Goal: Transaction & Acquisition: Purchase product/service

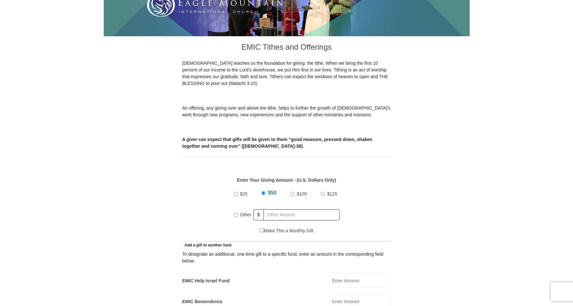
scroll to position [147, 0]
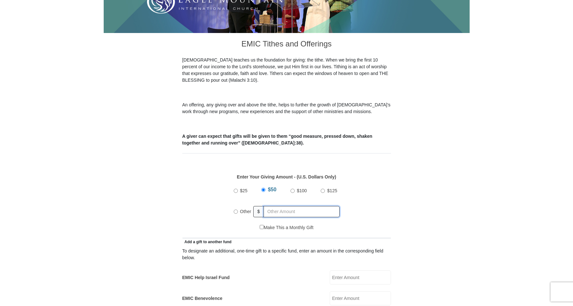
radio input "true"
click at [270, 206] on input "text" at bounding box center [302, 211] width 73 height 11
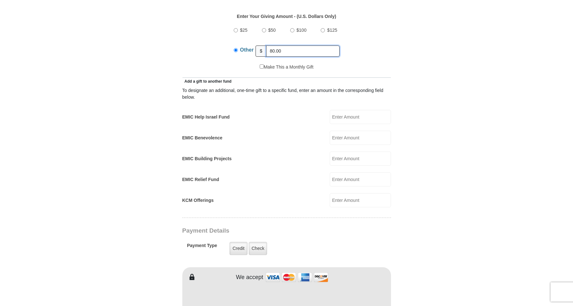
scroll to position [311, 0]
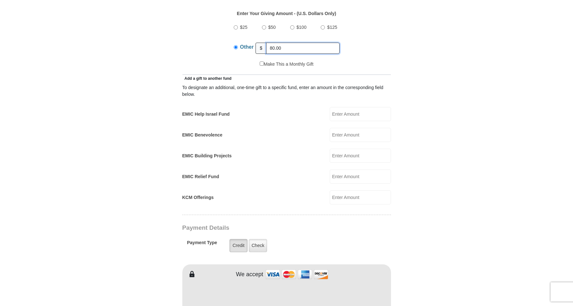
type input "80.00"
click at [237, 240] on label "Credit" at bounding box center [238, 245] width 18 height 13
click at [0, 0] on input "Credit" at bounding box center [0, 0] width 0 height 0
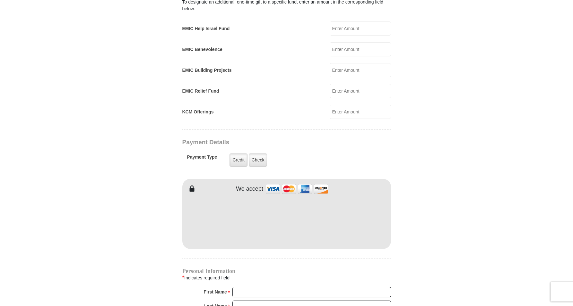
drag, startPoint x: 575, startPoint y: 304, endPoint x: 572, endPoint y: 304, distance: 3.2
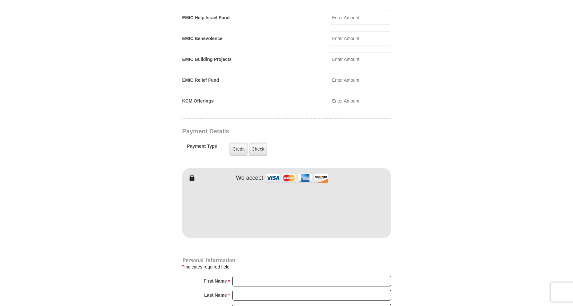
scroll to position [409, 0]
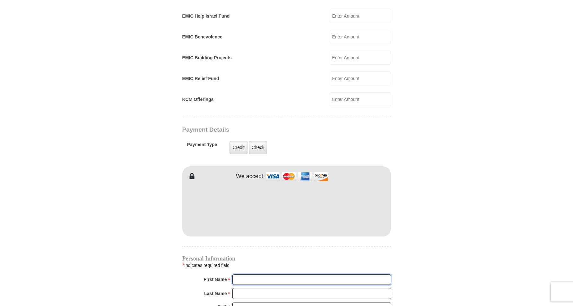
drag, startPoint x: 235, startPoint y: 270, endPoint x: 356, endPoint y: 306, distance: 126.4
click at [255, 275] on input "First Name *" at bounding box center [311, 280] width 159 height 11
type input "[PERSON_NAME]"
drag, startPoint x: 245, startPoint y: 287, endPoint x: 225, endPoint y: 288, distance: 19.9
click at [232, 289] on input "Last Name *" at bounding box center [311, 294] width 159 height 11
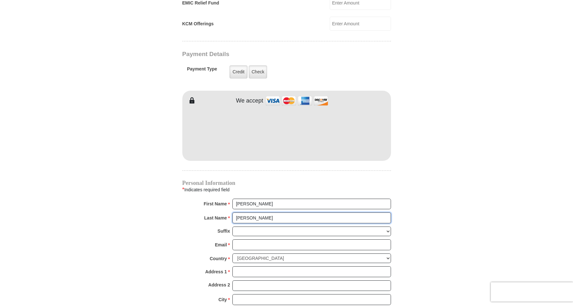
scroll to position [491, 0]
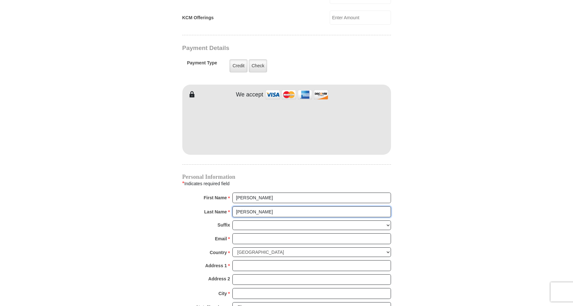
type input "[PERSON_NAME]"
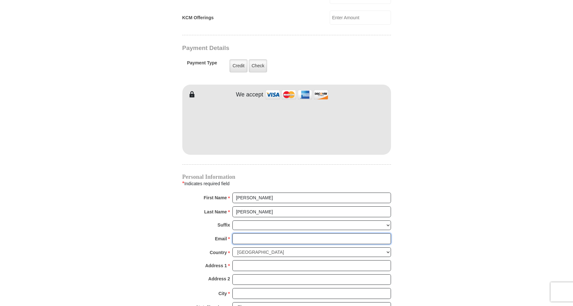
click at [236, 234] on input "Email *" at bounding box center [311, 239] width 159 height 11
type input "[PERSON_NAME][EMAIL_ADDRESS][PERSON_NAME][DOMAIN_NAME]"
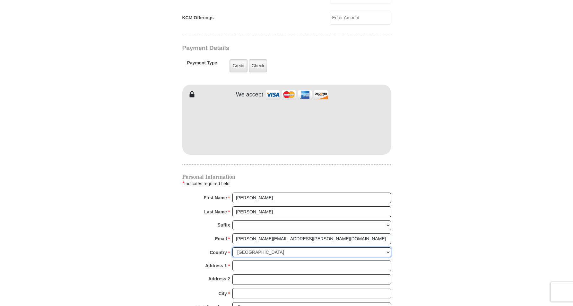
click at [232, 248] on select "[GEOGRAPHIC_DATA] [GEOGRAPHIC_DATA] [GEOGRAPHIC_DATA] [GEOGRAPHIC_DATA] [GEOGRA…" at bounding box center [311, 253] width 159 height 10
click at [388, 248] on select "[GEOGRAPHIC_DATA] [GEOGRAPHIC_DATA] [GEOGRAPHIC_DATA] [GEOGRAPHIC_DATA] [GEOGRA…" at bounding box center [311, 253] width 159 height 10
click at [232, 248] on select "[GEOGRAPHIC_DATA] [GEOGRAPHIC_DATA] [GEOGRAPHIC_DATA] [GEOGRAPHIC_DATA] [GEOGRA…" at bounding box center [311, 253] width 159 height 10
click option "[GEOGRAPHIC_DATA]" at bounding box center [0, 0] width 0 height 0
click at [237, 261] on input "Address 1 *" at bounding box center [311, 266] width 159 height 11
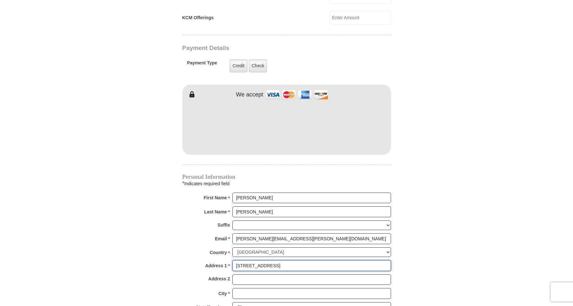
type input "[STREET_ADDRESS]"
click at [236, 289] on input "City *" at bounding box center [311, 294] width 159 height 11
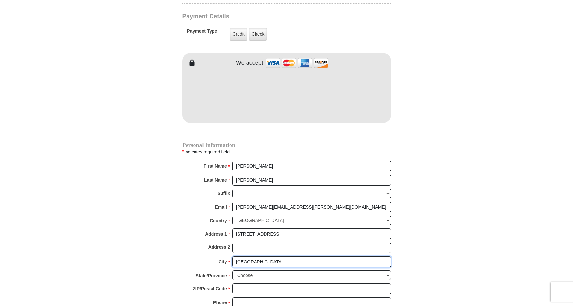
scroll to position [524, 0]
type input "[GEOGRAPHIC_DATA]"
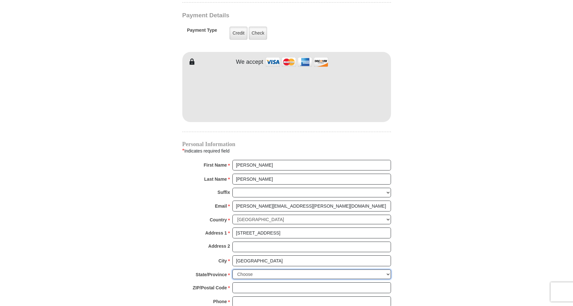
click at [232, 270] on select "Choose [US_STATE] [US_STATE] [US_STATE] [US_STATE] [US_STATE] Armed Forces Amer…" at bounding box center [311, 275] width 159 height 10
select select "TN"
click option "[US_STATE]" at bounding box center [0, 0] width 0 height 0
click at [235, 283] on input "ZIP/Postal Code *" at bounding box center [311, 288] width 159 height 11
type input "37134"
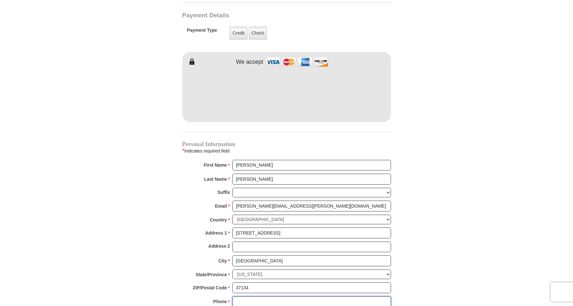
drag, startPoint x: 237, startPoint y: 292, endPoint x: 317, endPoint y: 302, distance: 80.5
click at [239, 297] on input "Phone * *" at bounding box center [311, 302] width 159 height 11
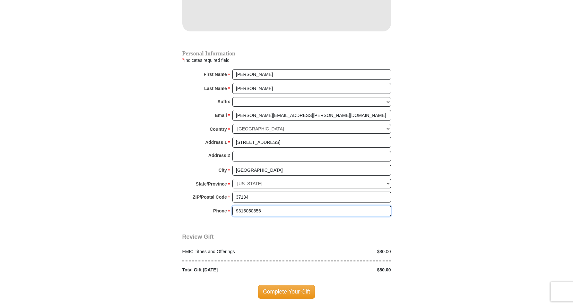
scroll to position [616, 0]
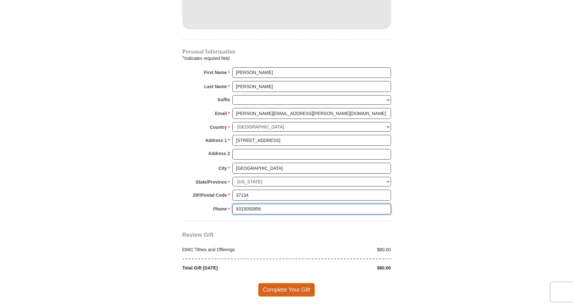
type input "9315050856"
click at [283, 283] on span "Complete Your Gift" at bounding box center [286, 289] width 57 height 13
